Goal: Task Accomplishment & Management: Manage account settings

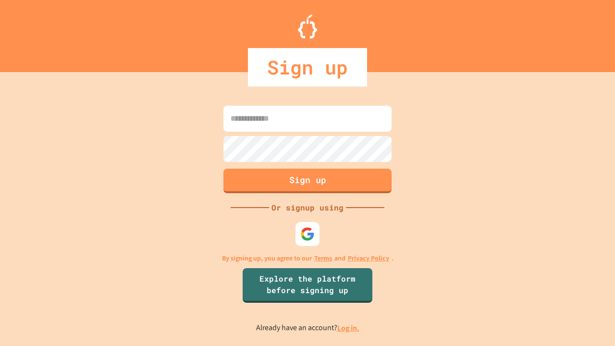
click at [349, 328] on link "Log in." at bounding box center [348, 328] width 22 height 10
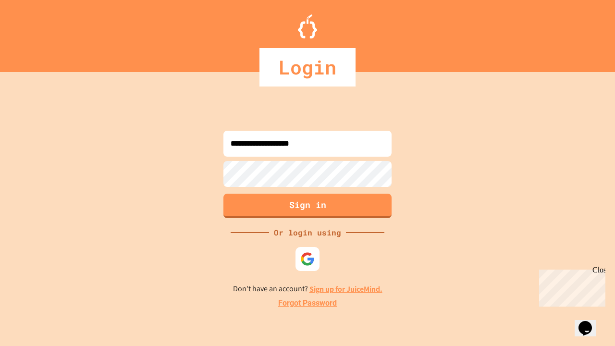
type input "**********"
